Goal: Information Seeking & Learning: Understand process/instructions

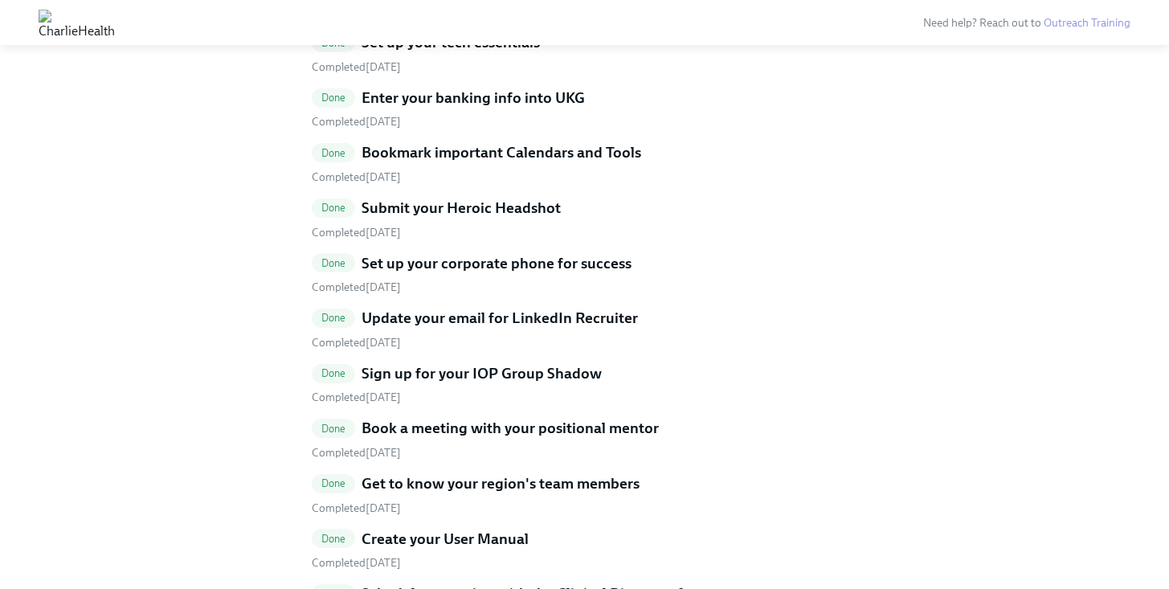
scroll to position [4553, 0]
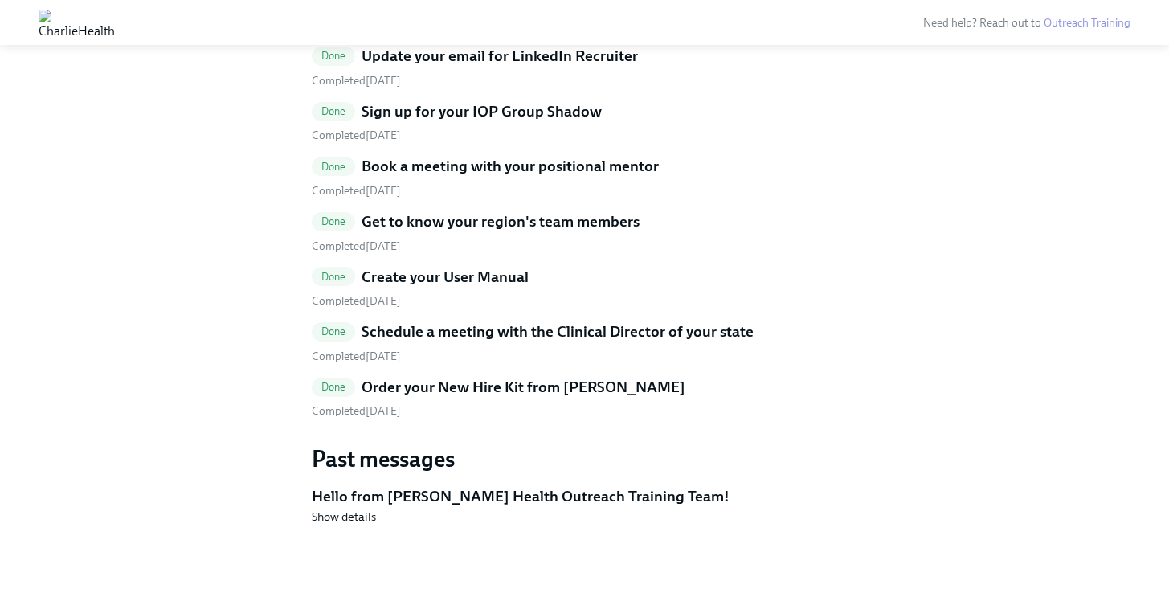
click at [435, 349] on div "Completed [DATE]" at bounding box center [585, 356] width 546 height 15
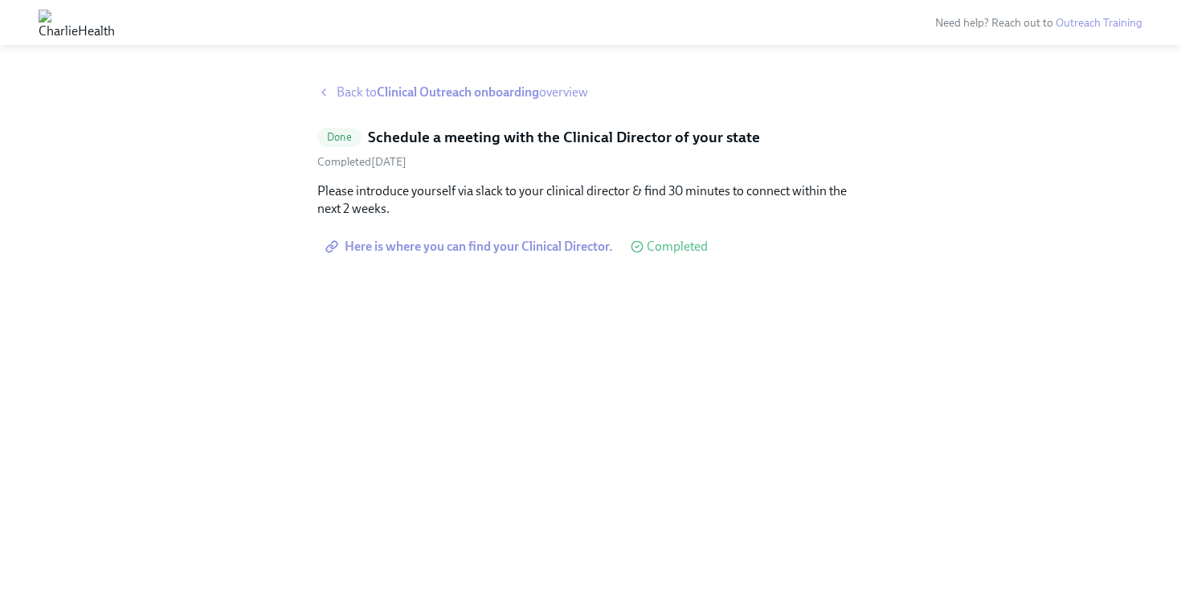
click at [529, 247] on span "Here is where you can find your Clinical Director." at bounding box center [471, 247] width 284 height 16
click at [369, 96] on span "Back to Clinical Outreach onboarding overview" at bounding box center [462, 93] width 251 height 18
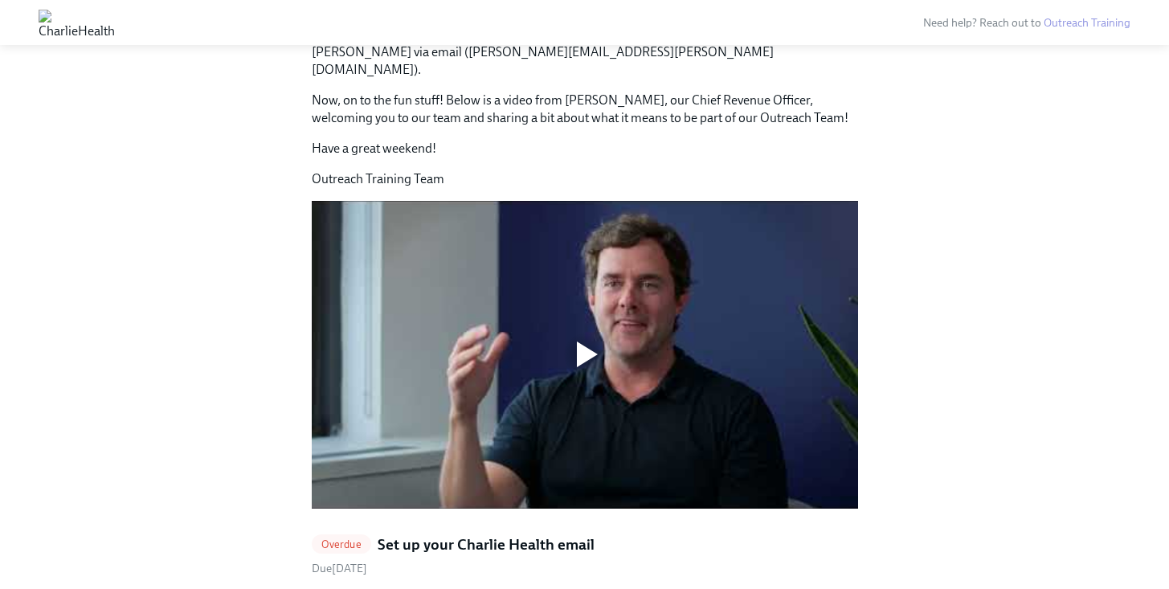
scroll to position [1135, 0]
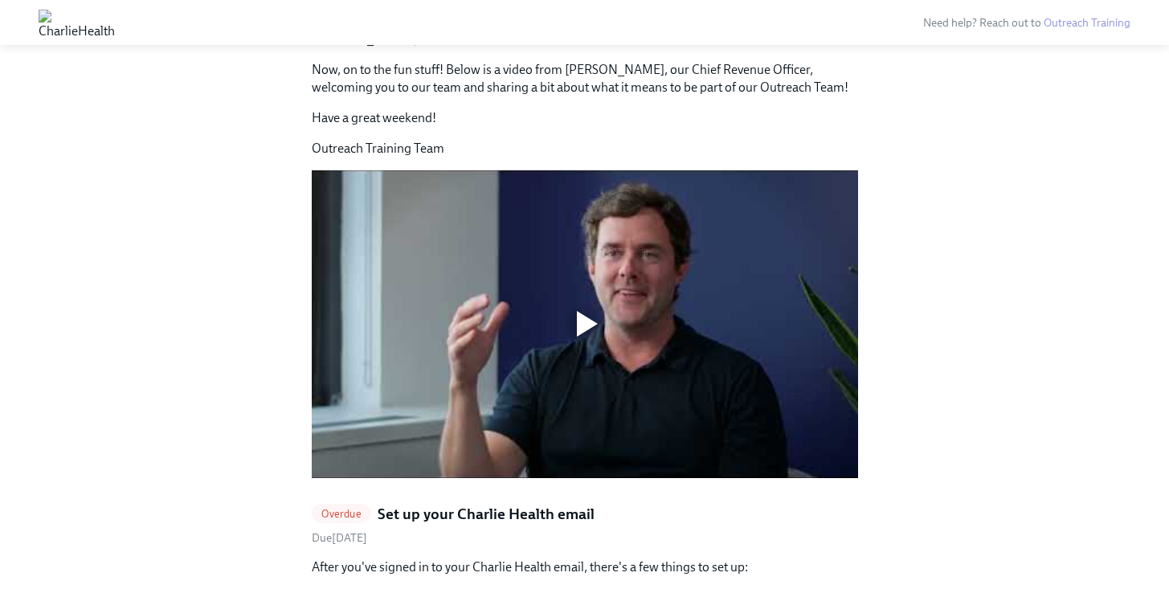
click at [585, 253] on div at bounding box center [585, 324] width 546 height 308
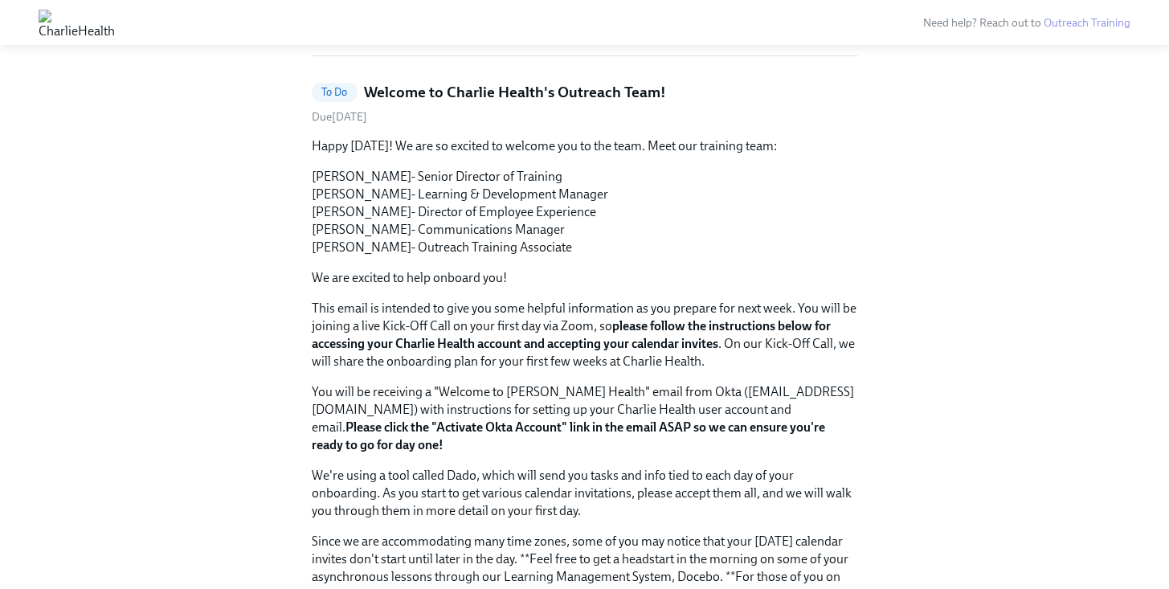
scroll to position [491, 0]
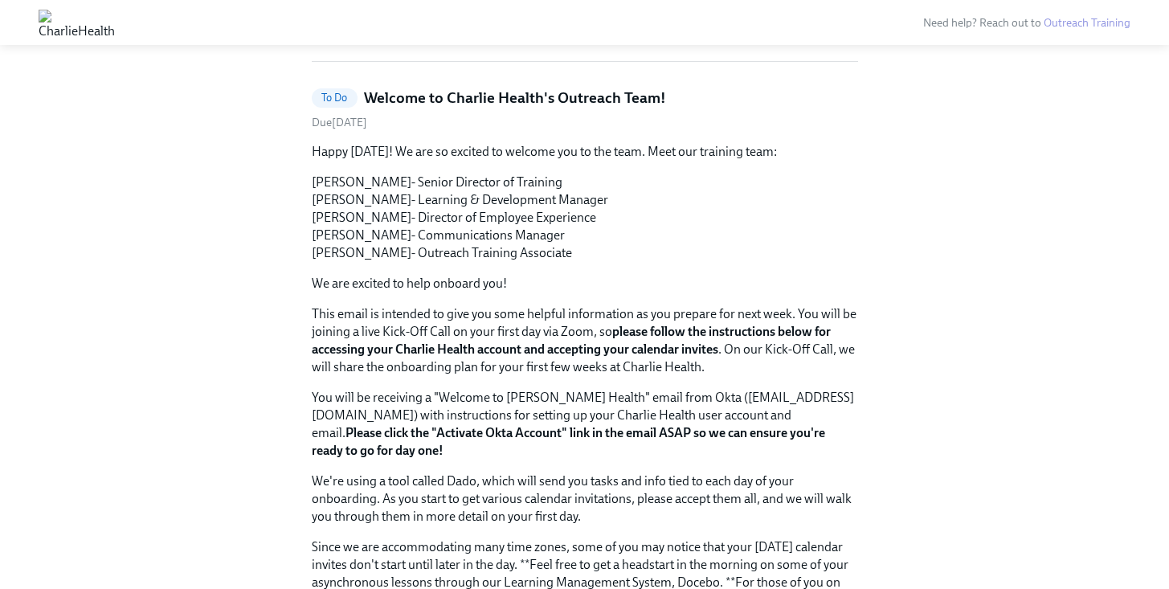
click at [347, 88] on div "To Do" at bounding box center [335, 97] width 46 height 19
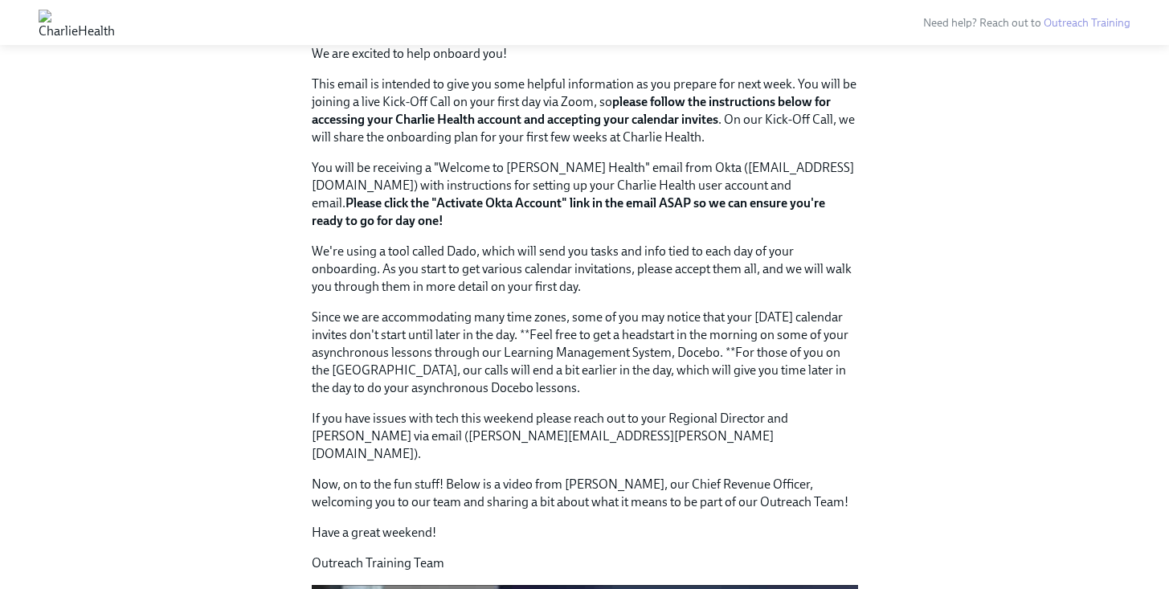
scroll to position [614, 0]
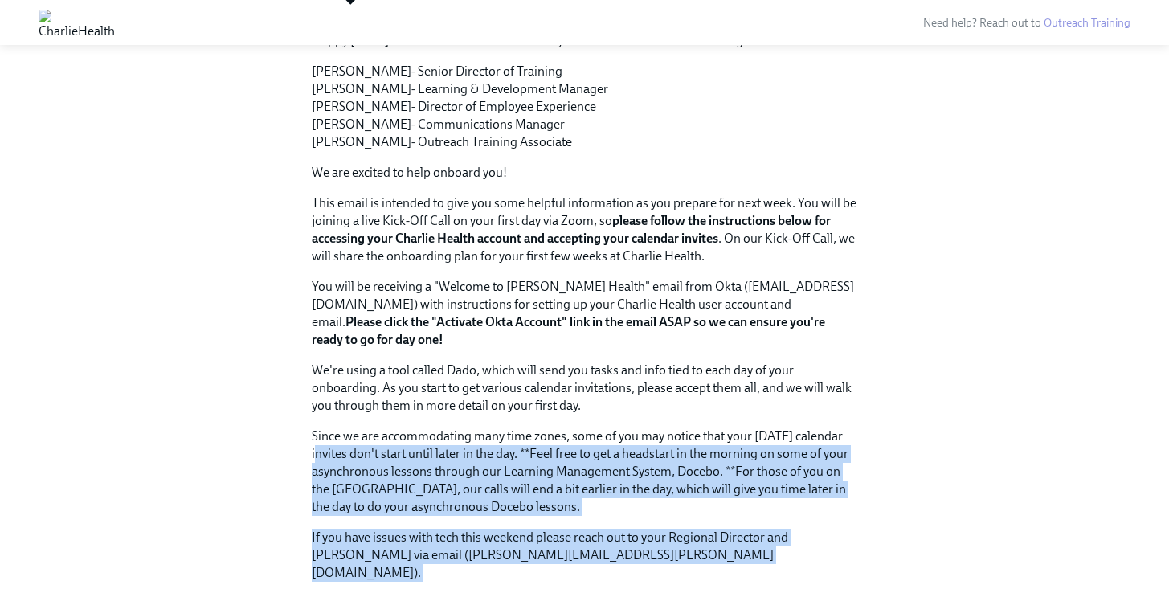
scroll to position [0, 0]
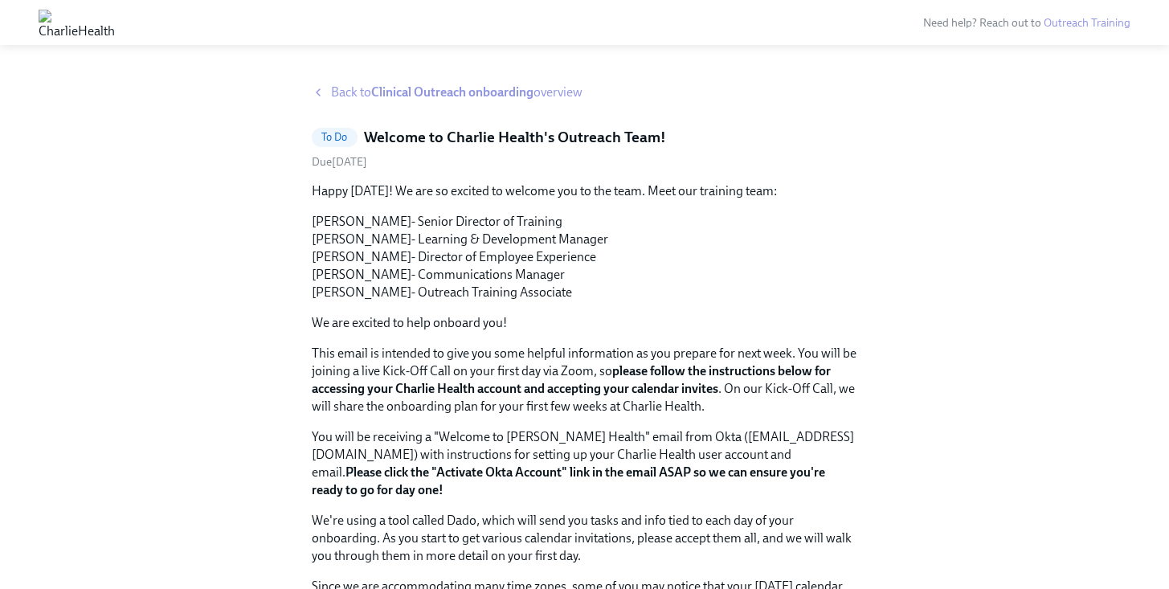
click at [342, 90] on span "Back to Clinical Outreach onboarding overview" at bounding box center [456, 93] width 251 height 18
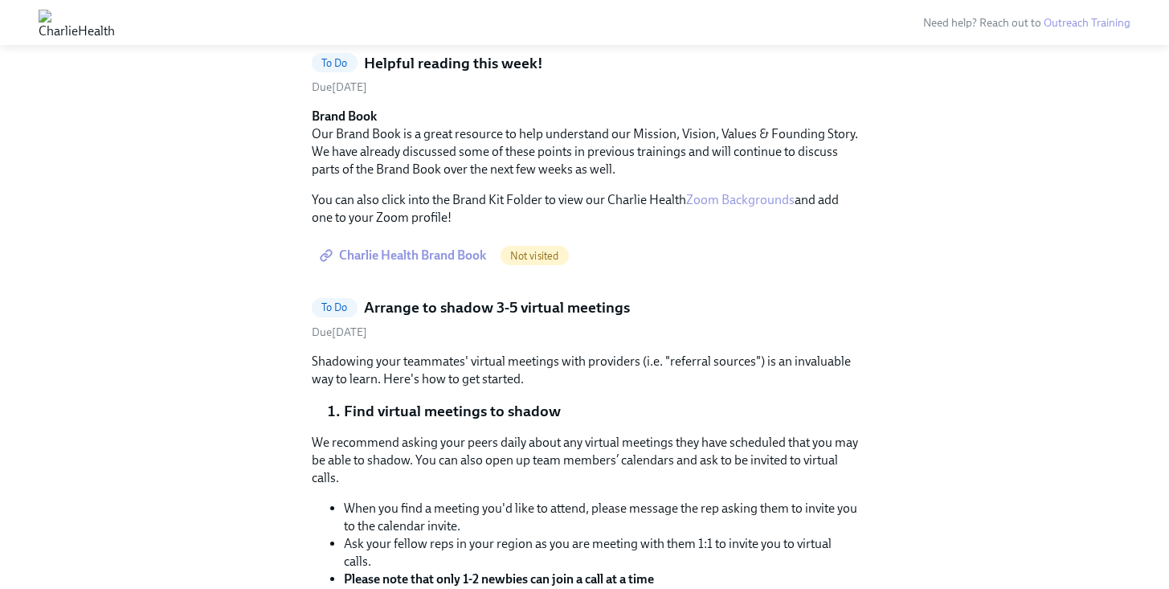
scroll to position [1615, 0]
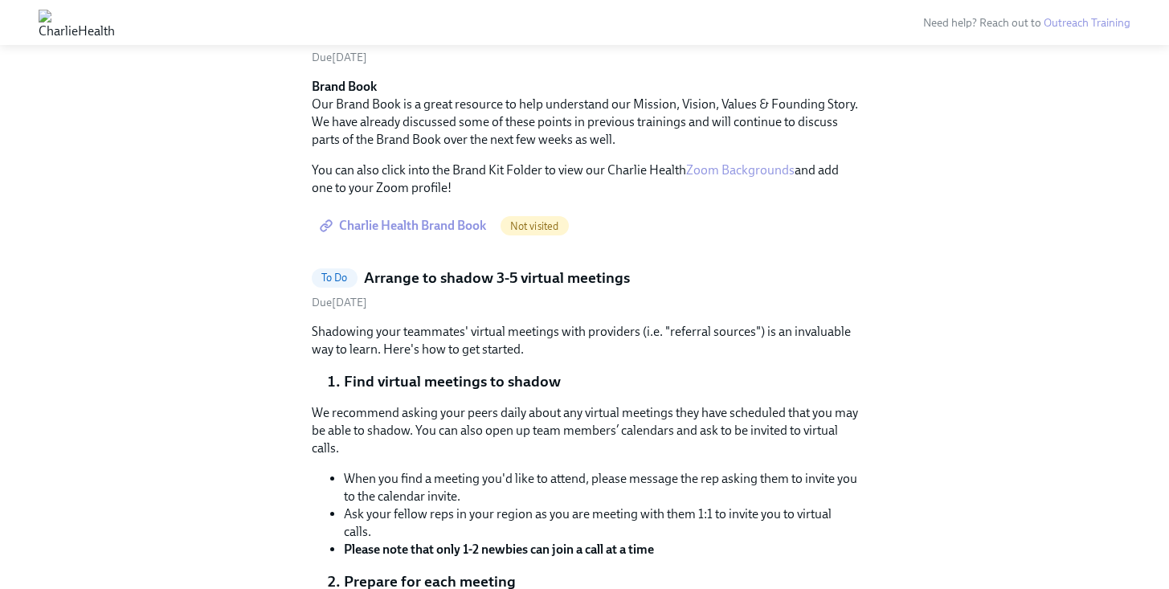
click at [390, 218] on span "Charlie Health Brand Book" at bounding box center [404, 226] width 163 height 16
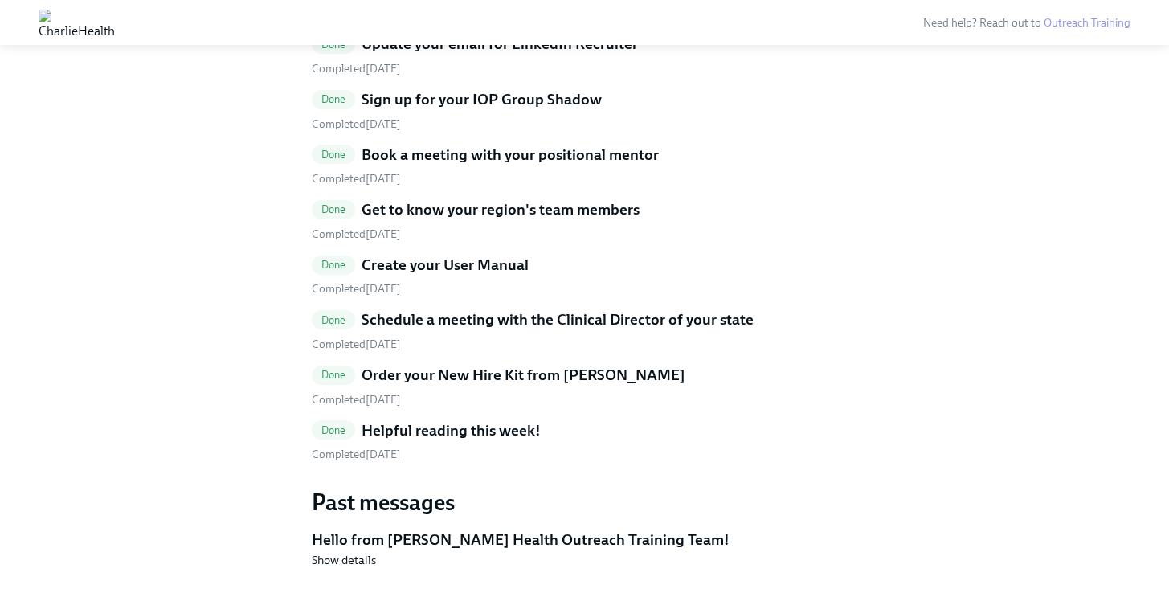
scroll to position [3653, 0]
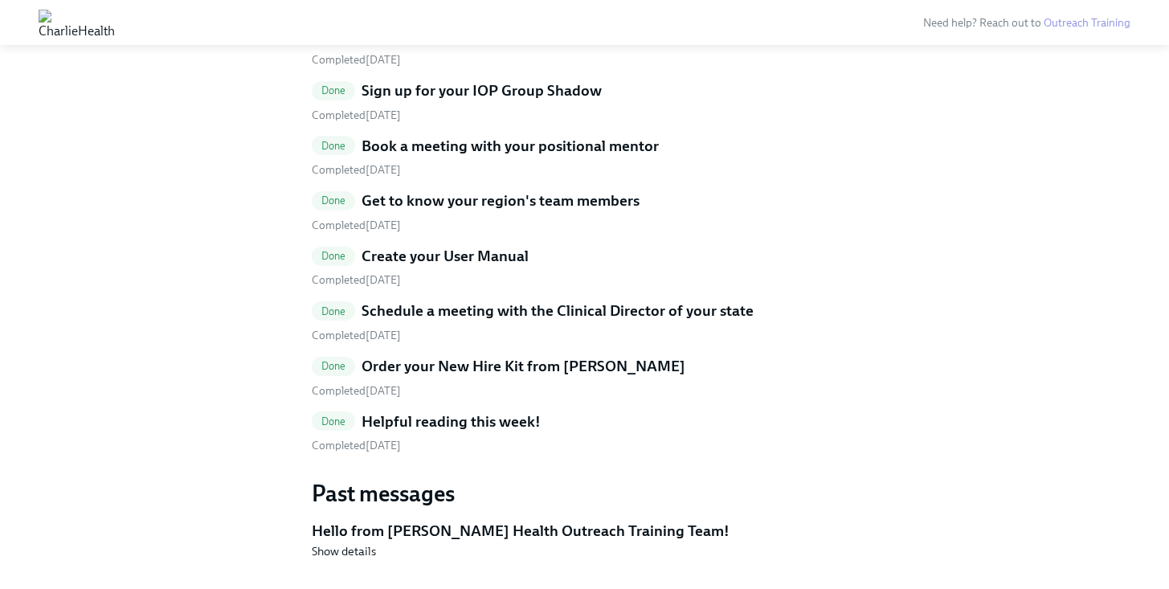
click at [477, 411] on h5 "Helpful reading this week!" at bounding box center [450, 421] width 179 height 21
